Goal: Task Accomplishment & Management: Complete application form

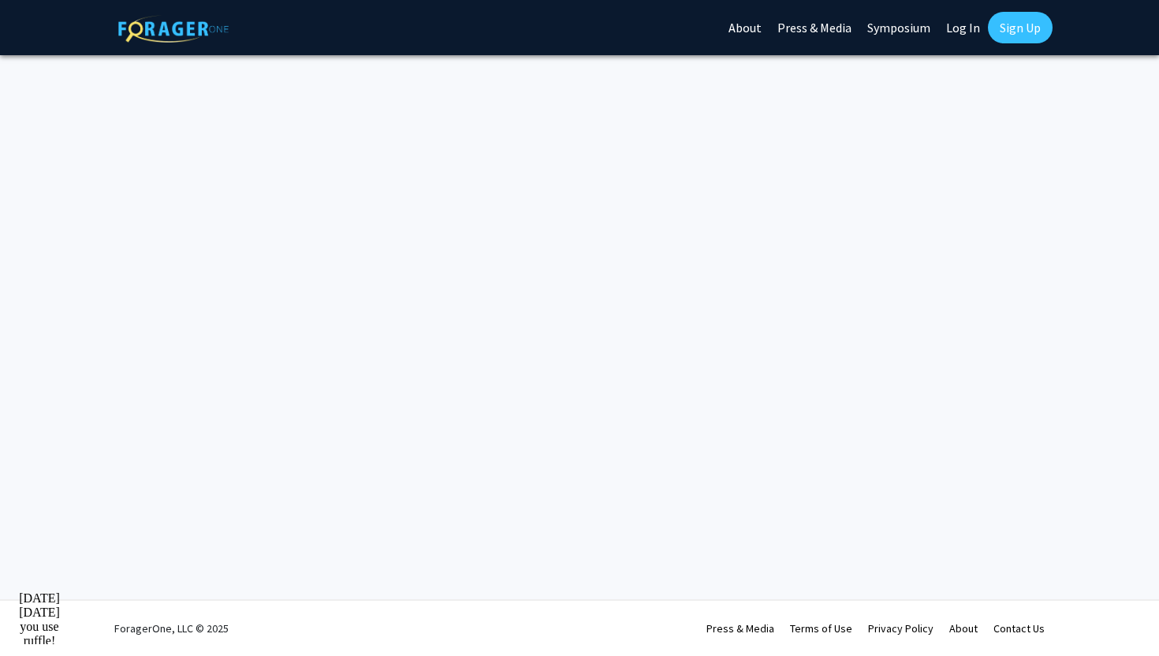
click at [1025, 38] on link "Sign Up" at bounding box center [1020, 28] width 65 height 32
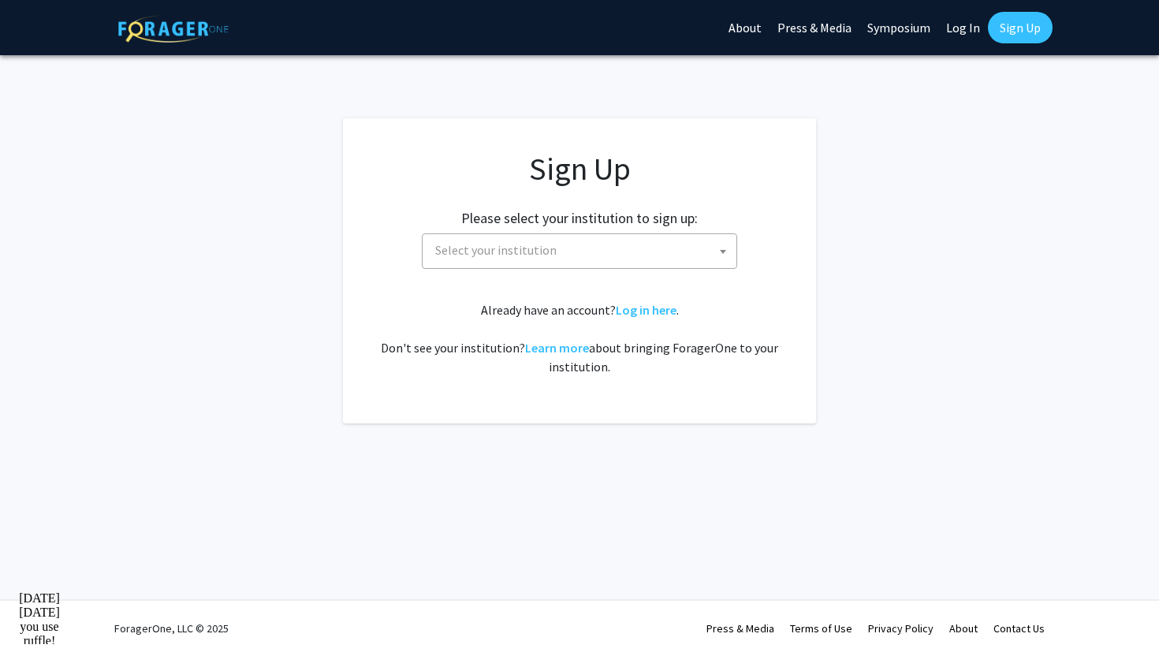
click at [690, 259] on span "Select your institution" at bounding box center [583, 250] width 308 height 32
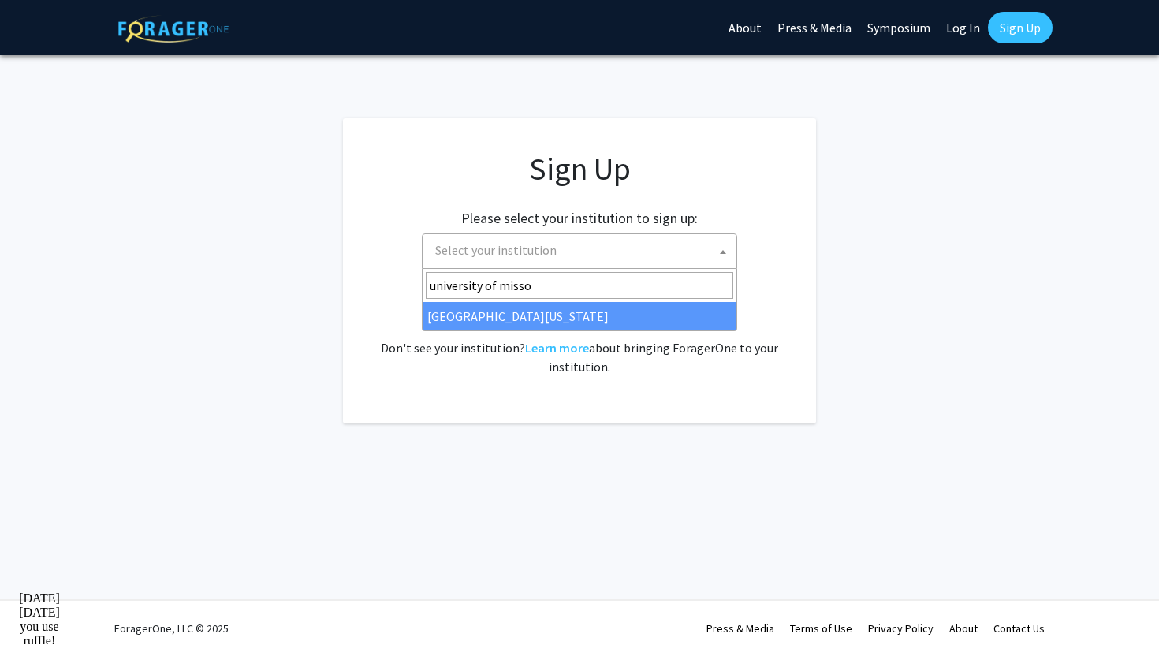
type input "university of missou"
select select "33"
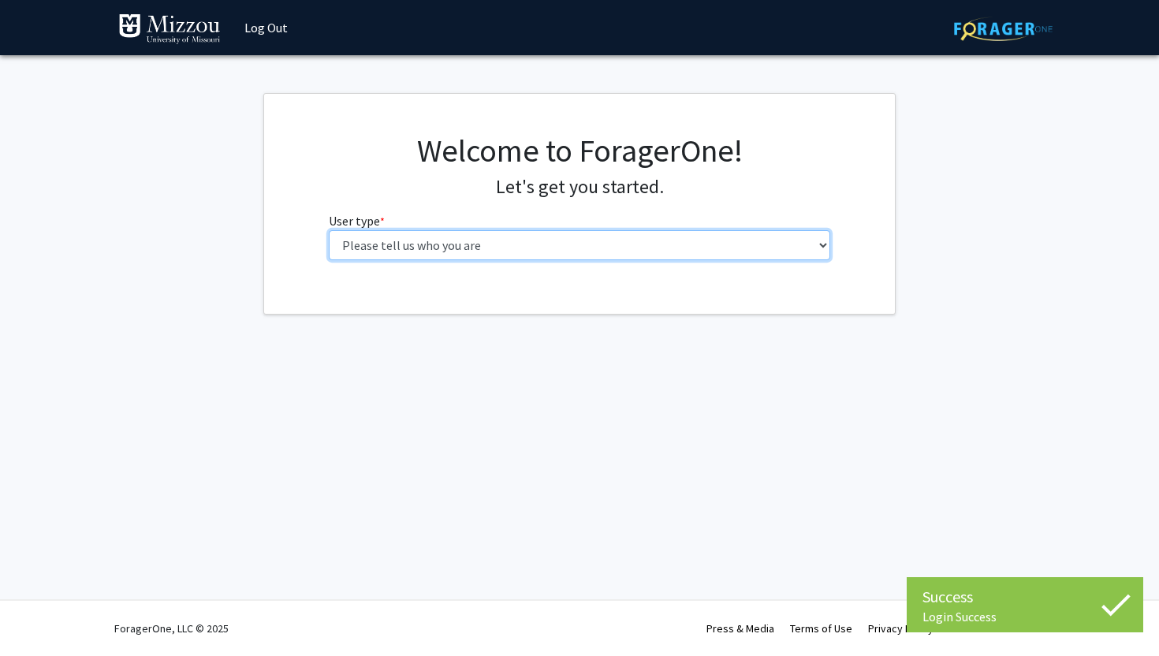
click at [458, 241] on select "Please tell us who you are Undergraduate Student Master's Student Doctoral Cand…" at bounding box center [580, 245] width 502 height 30
select select "1: undergrad"
click at [329, 230] on select "Please tell us who you are Undergraduate Student Master's Student Doctoral Cand…" at bounding box center [580, 245] width 502 height 30
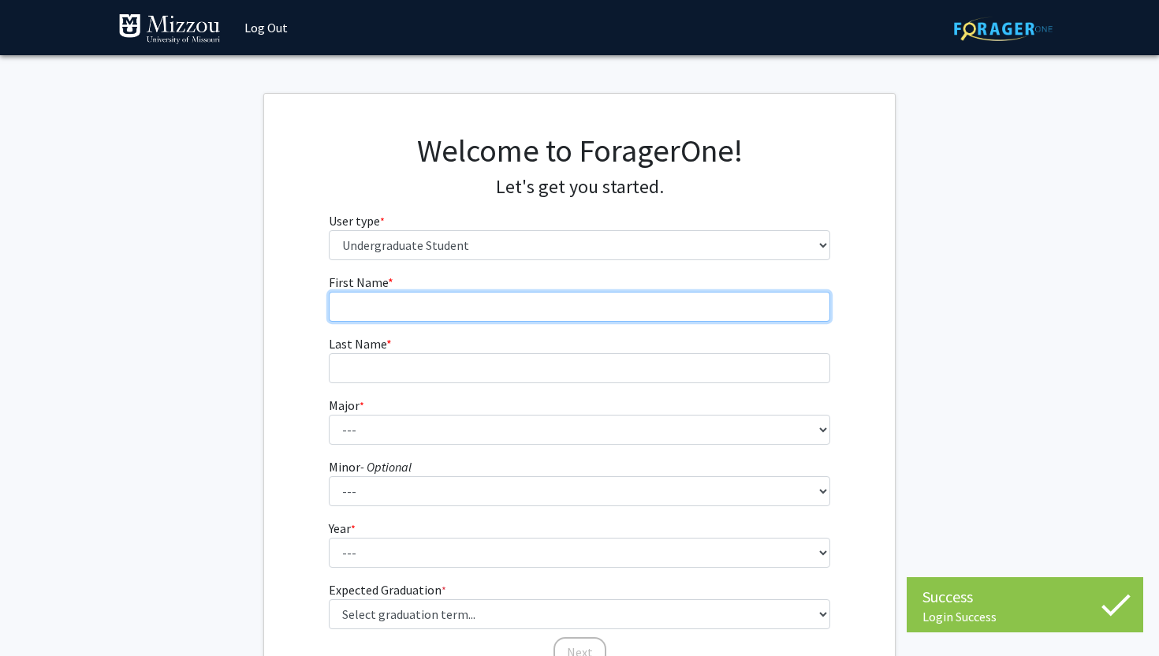
click at [791, 306] on input "First Name * required" at bounding box center [580, 307] width 502 height 30
type input "Cindy"
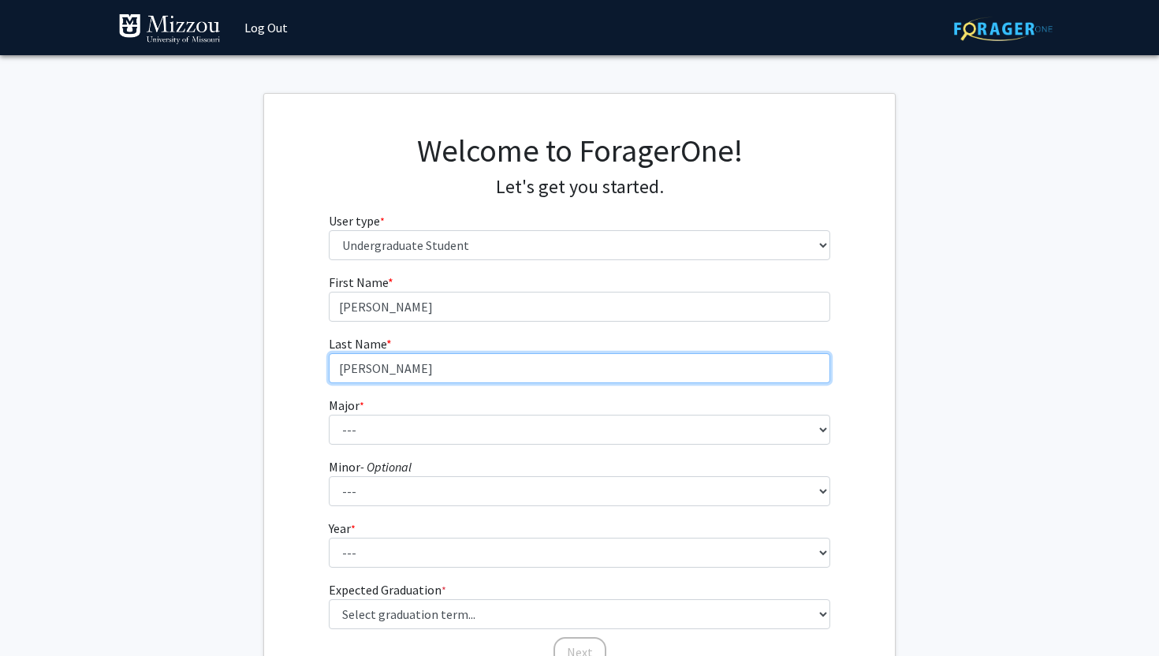
type input "Huynh"
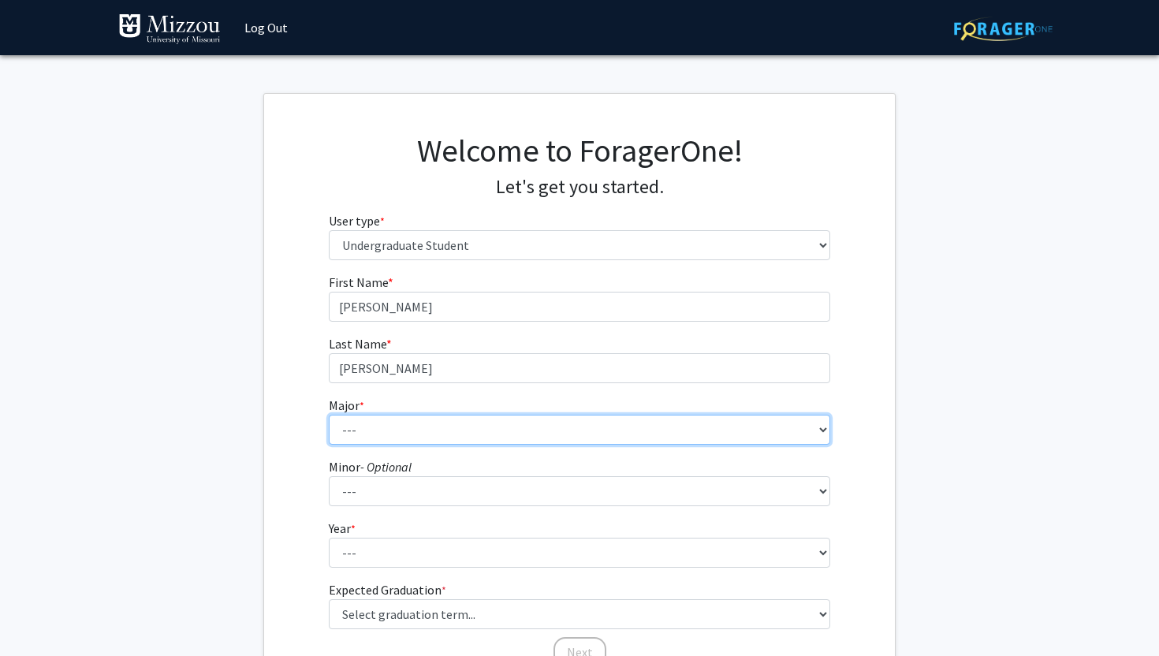
click at [729, 423] on select "--- Agribusiness Management Agricultural Education Agricultural Education: Comm…" at bounding box center [580, 430] width 502 height 30
select select "30: 2529"
click at [329, 415] on select "--- Agribusiness Management Agricultural Education Agricultural Education: Comm…" at bounding box center [580, 430] width 502 height 30
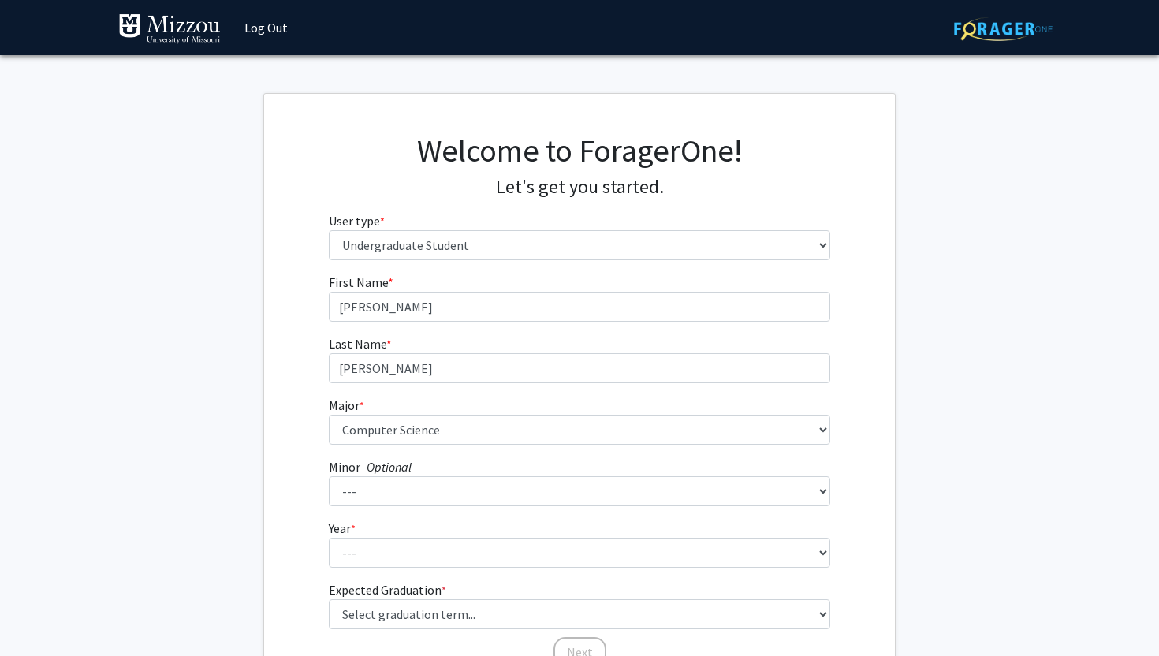
click at [1003, 233] on fg-get-started "Welcome to ForagerOne! Let's get you started. User type * required Please tell …" at bounding box center [579, 401] width 1159 height 617
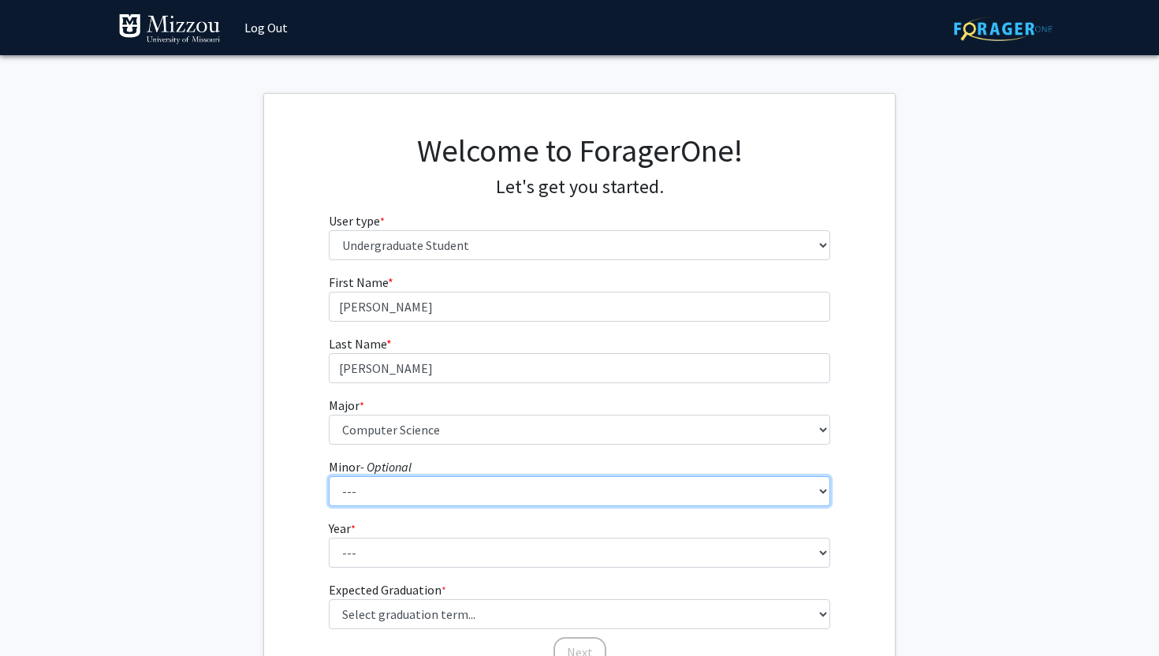
click at [597, 493] on select "--- Accountancy Aerospace Engineering Aerospace Studies Agribusiness Management…" at bounding box center [580, 491] width 502 height 30
select select "64: 2020"
click at [329, 476] on select "--- Accountancy Aerospace Engineering Aerospace Studies Agribusiness Management…" at bounding box center [580, 491] width 502 height 30
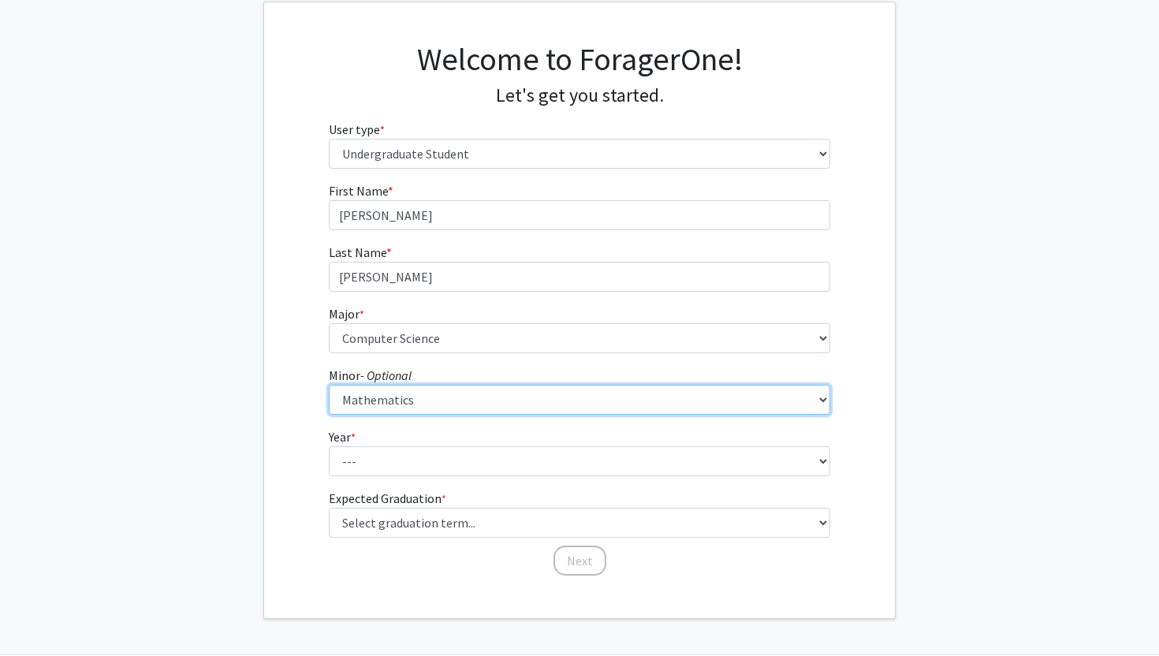
scroll to position [104, 0]
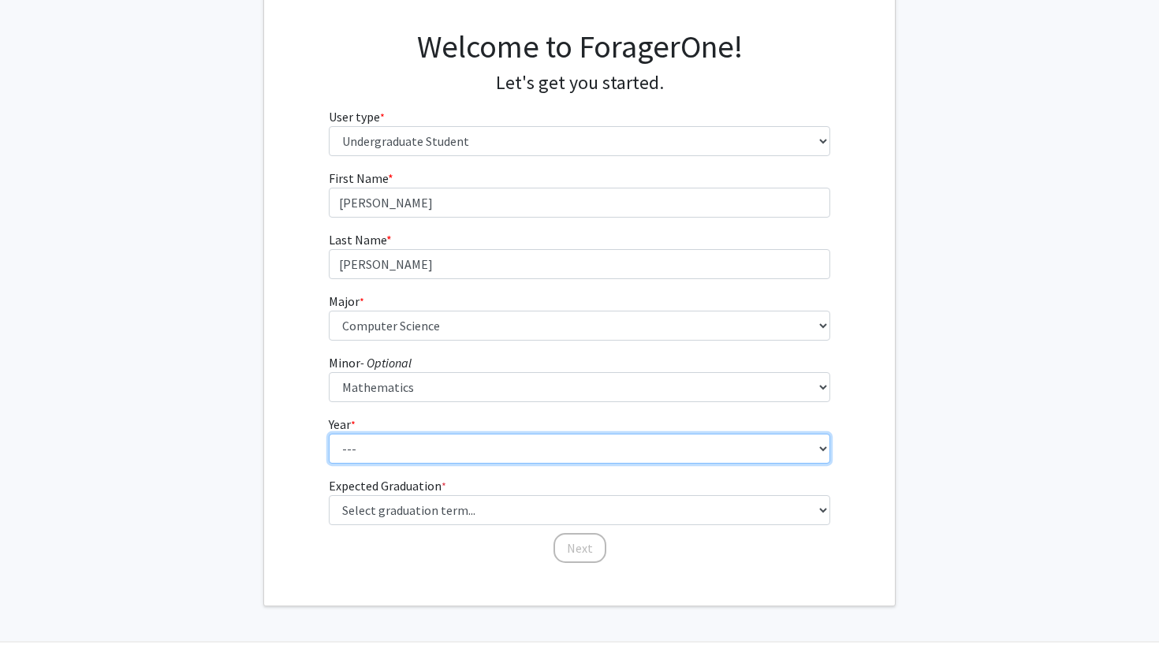
click at [367, 449] on select "--- First-year Sophomore Junior Senior Postbaccalaureate Certificate" at bounding box center [580, 449] width 502 height 30
select select "1: first-year"
click at [329, 434] on select "--- First-year Sophomore Junior Senior Postbaccalaureate Certificate" at bounding box center [580, 449] width 502 height 30
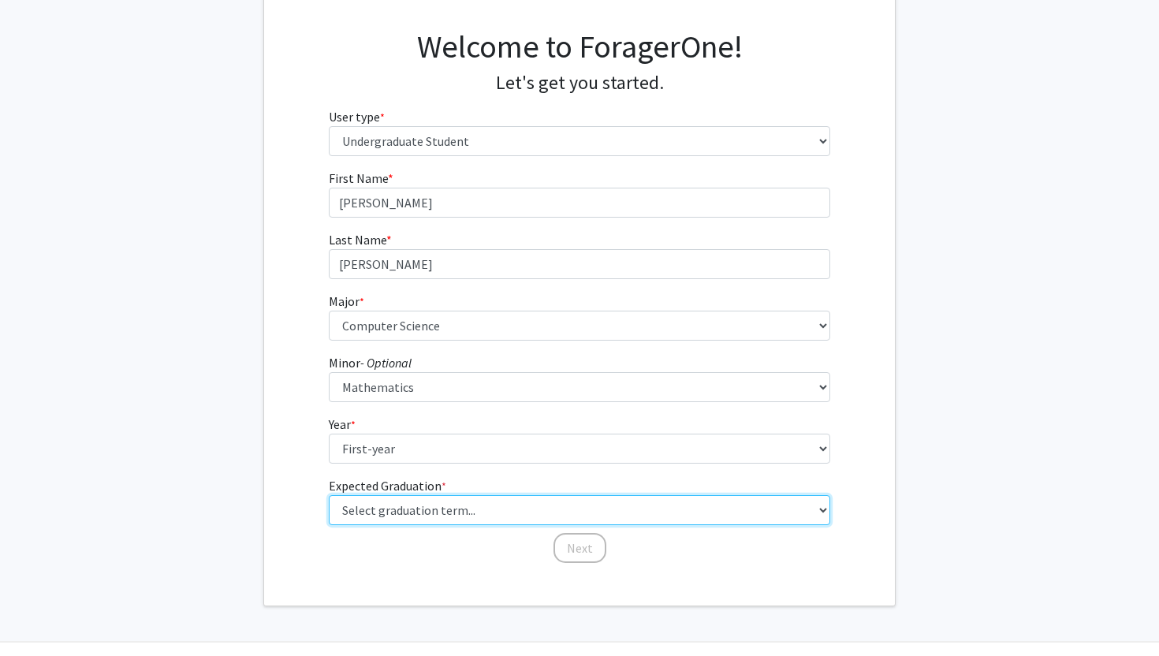
click at [385, 515] on select "Select graduation term... Spring 2025 Summer 2025 Fall 2025 Winter 2025 Spring …" at bounding box center [580, 510] width 502 height 30
click at [329, 495] on select "Select graduation term... Spring 2025 Summer 2025 Fall 2025 Winter 2025 Spring …" at bounding box center [580, 510] width 502 height 30
click at [419, 509] on select "Select graduation term... Spring 2025 Summer 2025 Fall 2025 Winter 2025 Spring …" at bounding box center [580, 510] width 502 height 30
click at [329, 495] on select "Select graduation term... Spring 2025 Summer 2025 Fall 2025 Winter 2025 Spring …" at bounding box center [580, 510] width 502 height 30
click at [425, 513] on select "Select graduation term... Spring 2025 Summer 2025 Fall 2025 Winter 2025 Spring …" at bounding box center [580, 510] width 502 height 30
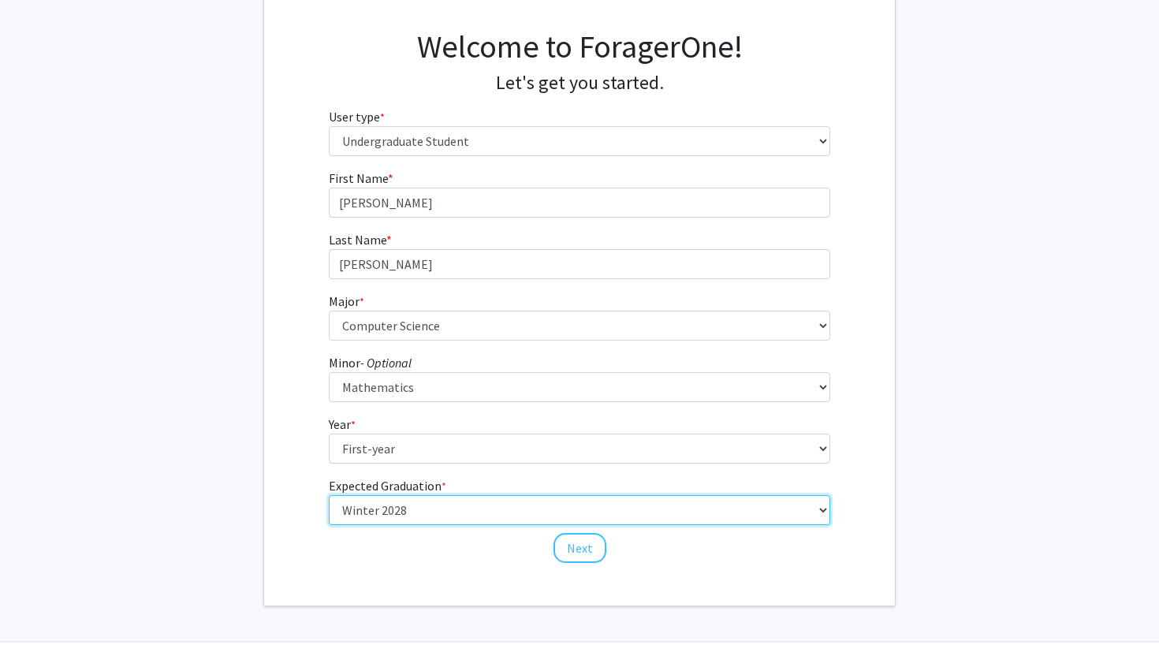
select select "15: fall_2028"
click at [329, 495] on select "Select graduation term... Spring 2025 Summer 2025 Fall 2025 Winter 2025 Spring …" at bounding box center [580, 510] width 502 height 30
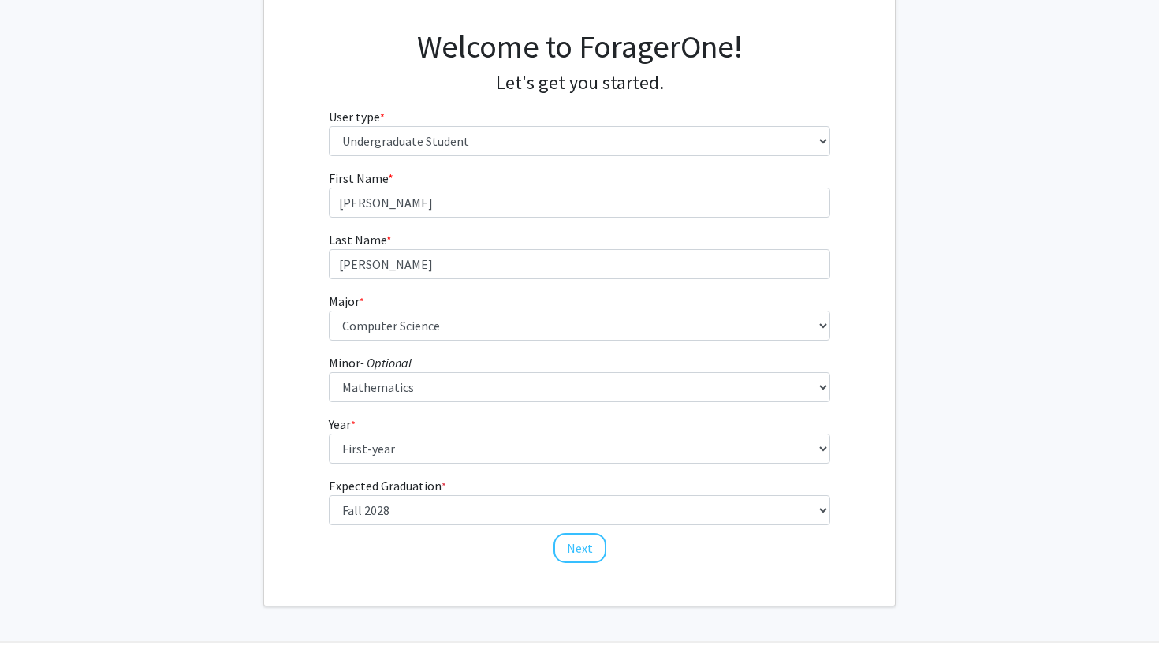
click at [278, 558] on div "First Name * required Cindy Last Name * required Huynh Major * required --- Agr…" at bounding box center [579, 367] width 631 height 396
click at [576, 543] on button "Next" at bounding box center [580, 548] width 53 height 30
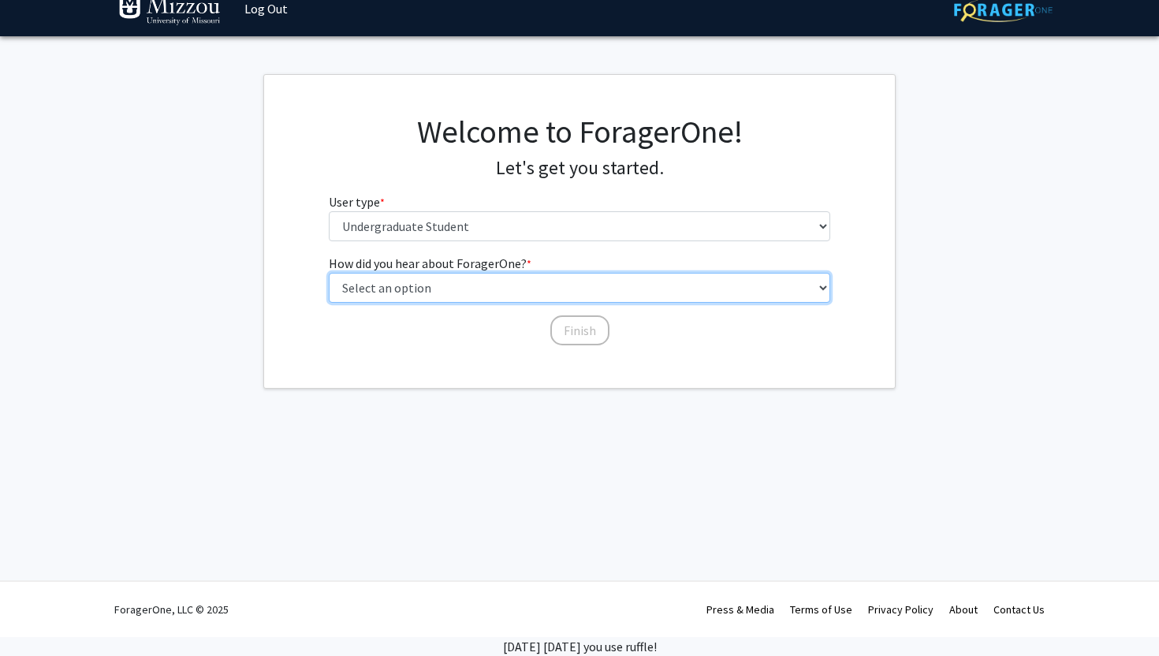
click at [610, 293] on select "Select an option Peer/student recommendation Faculty/staff recommendation Unive…" at bounding box center [580, 288] width 502 height 30
select select "2: faculty_recommendation"
click at [329, 273] on select "Select an option Peer/student recommendation Faculty/staff recommendation Unive…" at bounding box center [580, 288] width 502 height 30
click at [604, 284] on select "Select an option Peer/student recommendation Faculty/staff recommendation Unive…" at bounding box center [580, 288] width 502 height 30
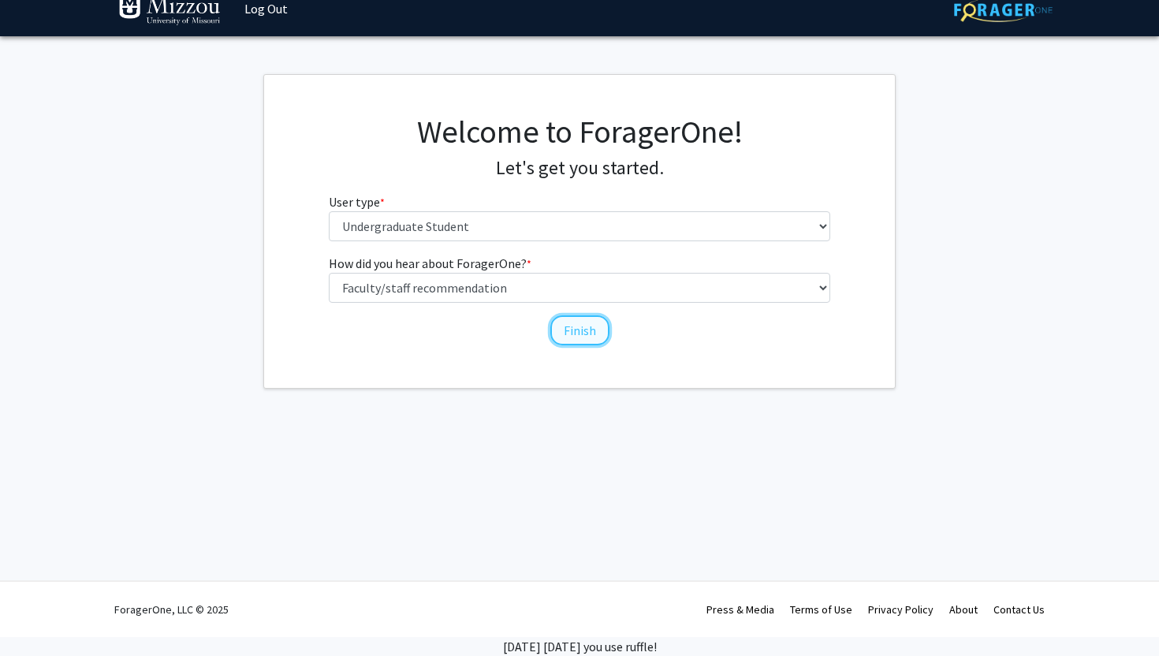
click at [573, 334] on button "Finish" at bounding box center [579, 330] width 59 height 30
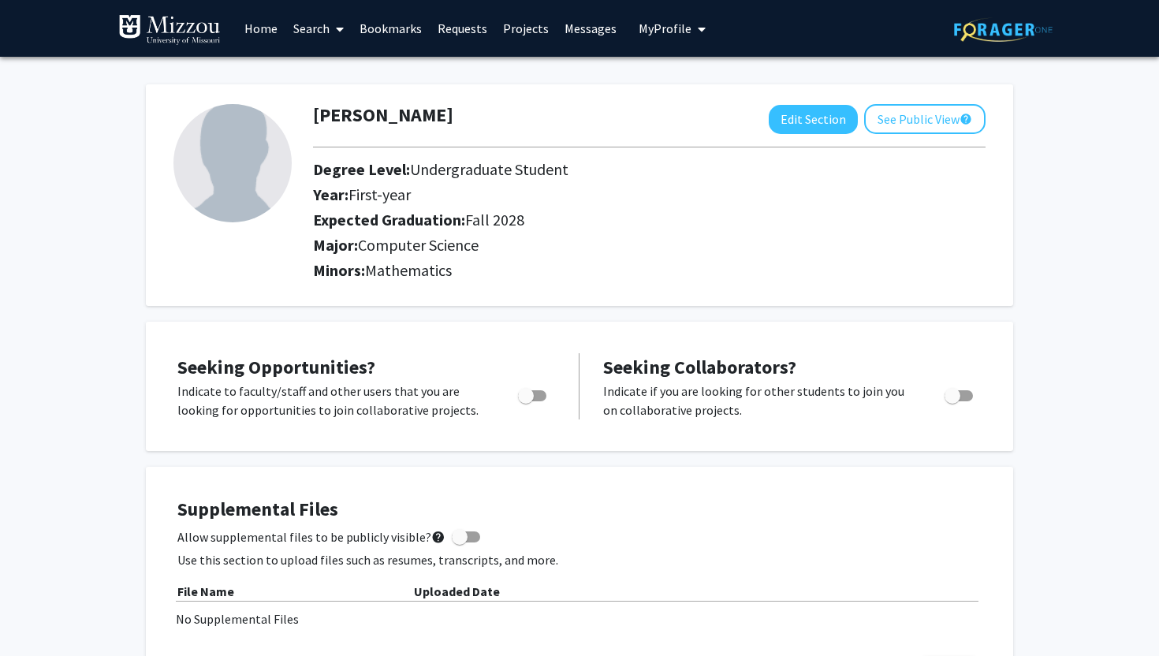
click at [570, 334] on div "Seeking Opportunities? Indicate to faculty/staff and other users that you are l…" at bounding box center [579, 386] width 867 height 129
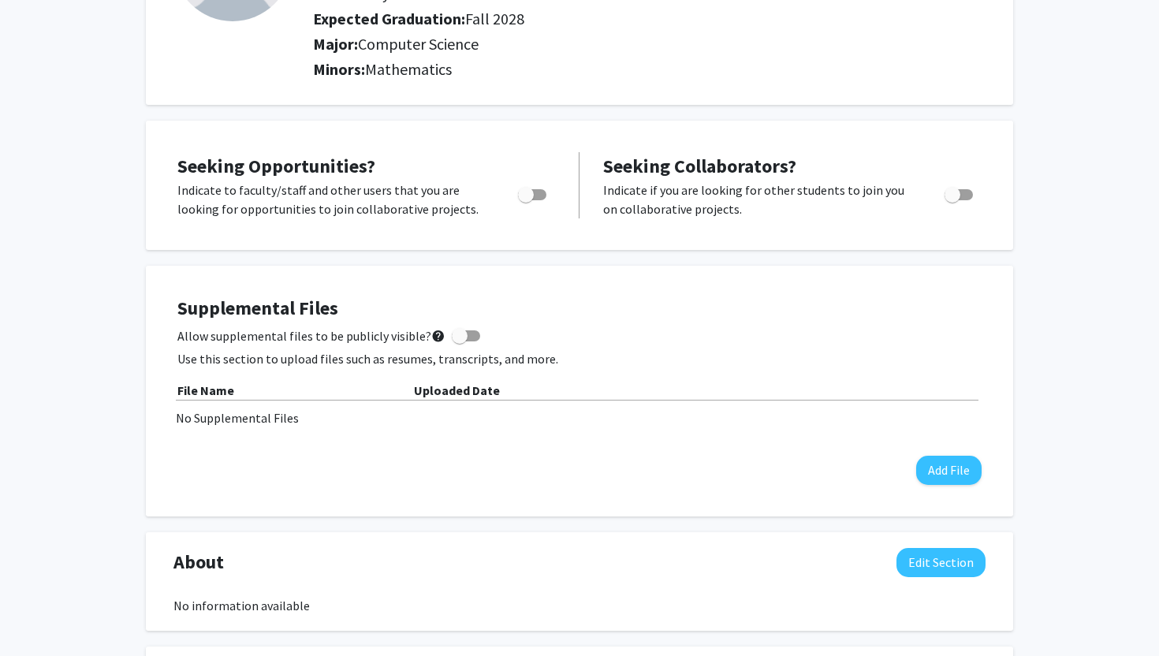
scroll to position [214, 0]
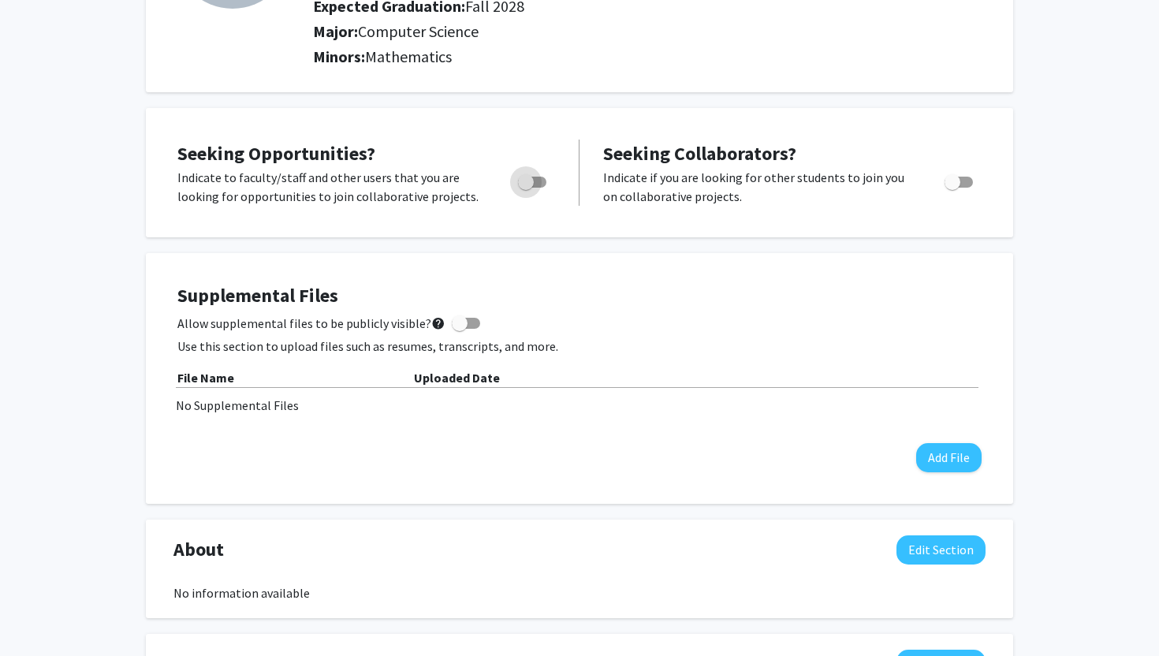
click at [533, 185] on span "Toggle" at bounding box center [526, 182] width 16 height 16
click at [526, 188] on input "Are you actively seeking opportunities?" at bounding box center [525, 188] width 1 height 1
checkbox input "true"
click at [546, 250] on div "Seeking Opportunities? Indicate to faculty/staff and other users that you are l…" at bounding box center [579, 658] width 867 height 1100
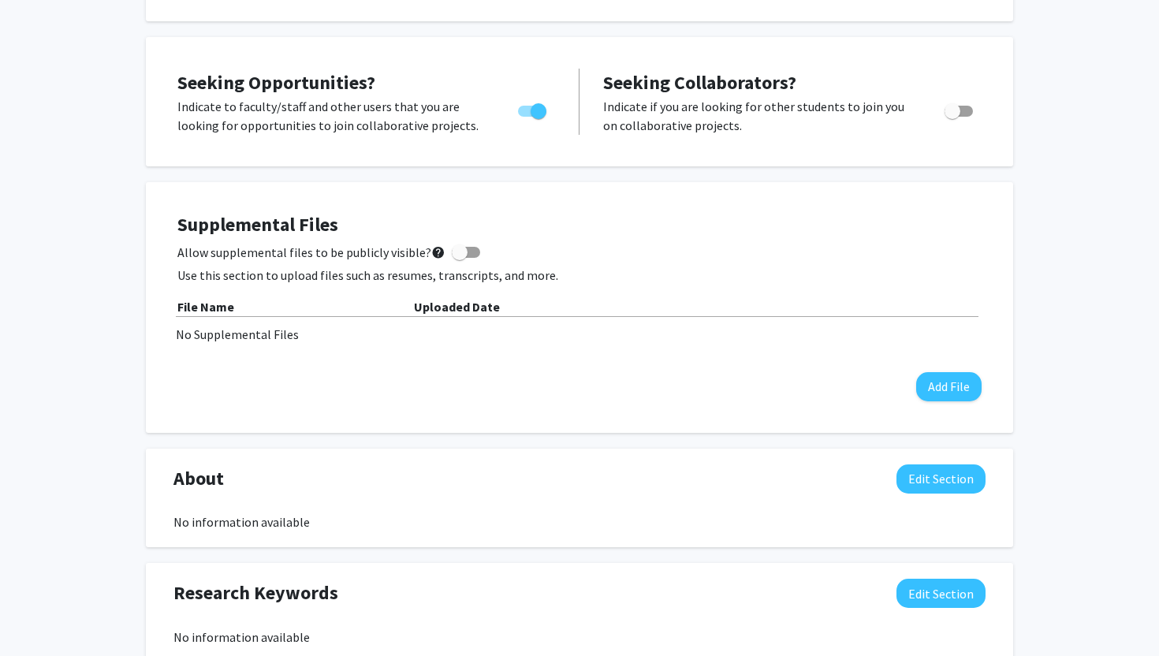
click at [1046, 234] on div "Cindy Huynh Edit Section See Public View help Degree Level: Undergraduate Stude…" at bounding box center [579, 472] width 1159 height 1400
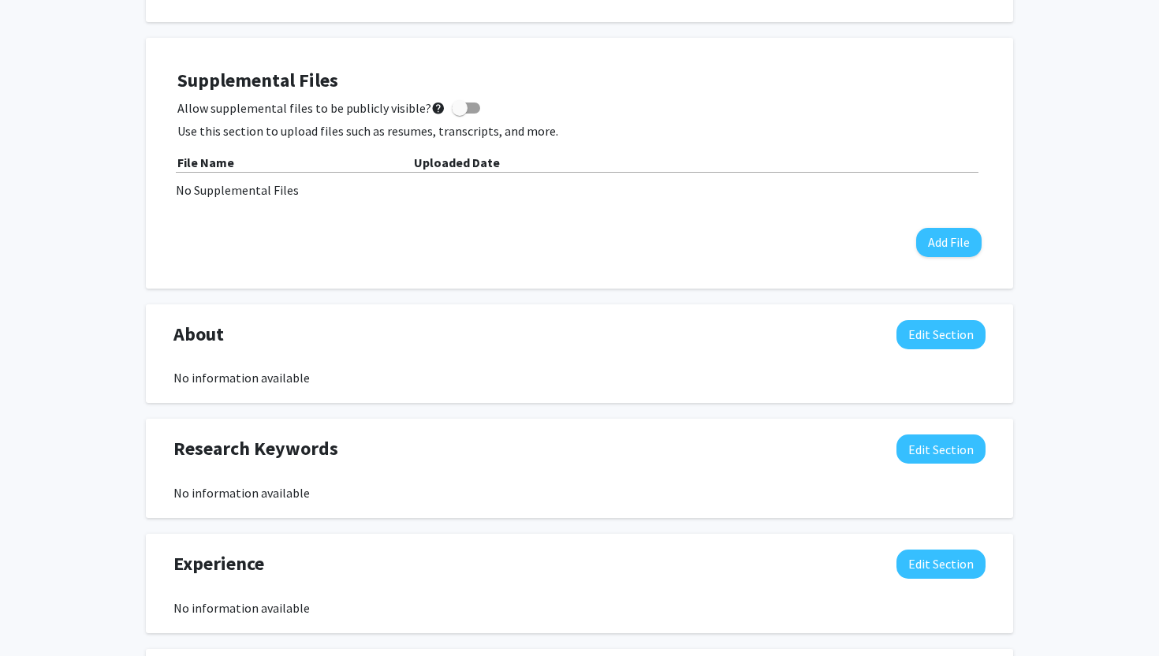
scroll to position [465, 0]
